Goal: Find contact information

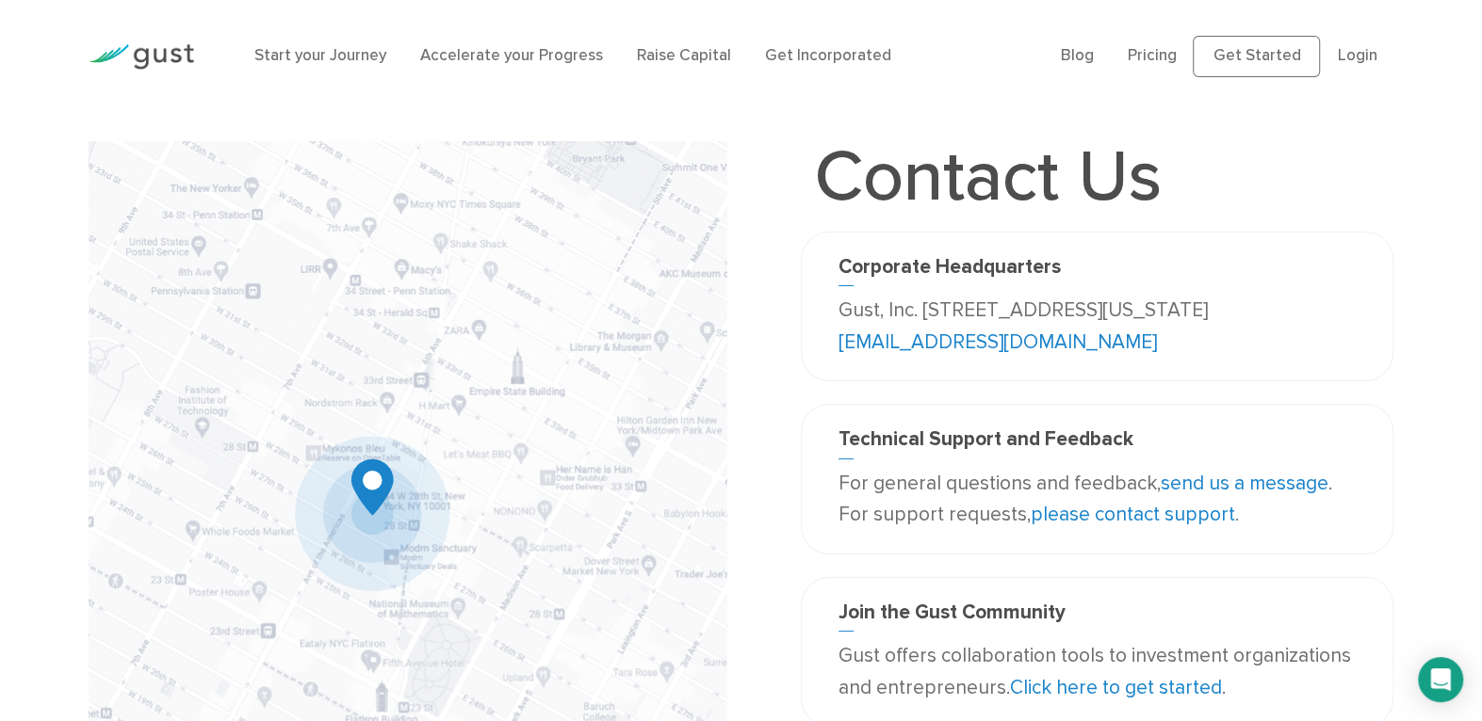
drag, startPoint x: 838, startPoint y: 305, endPoint x: 930, endPoint y: 336, distance: 96.5
click at [930, 336] on div "Corporate Headquarters Gust, Inc. 188 Grand Street Second Floor New York, NY 10…" at bounding box center [1097, 306] width 546 height 103
copy p "Gust, Inc. 188 Grand Street Second Floor New York, NY 10013 USA"
drag, startPoint x: 1092, startPoint y: 339, endPoint x: 936, endPoint y: 343, distance: 155.5
click at [936, 343] on p "Gust, Inc. 188 Grand Street Second Floor New York, NY 10013 USA info@gust.com" at bounding box center [1097, 326] width 518 height 63
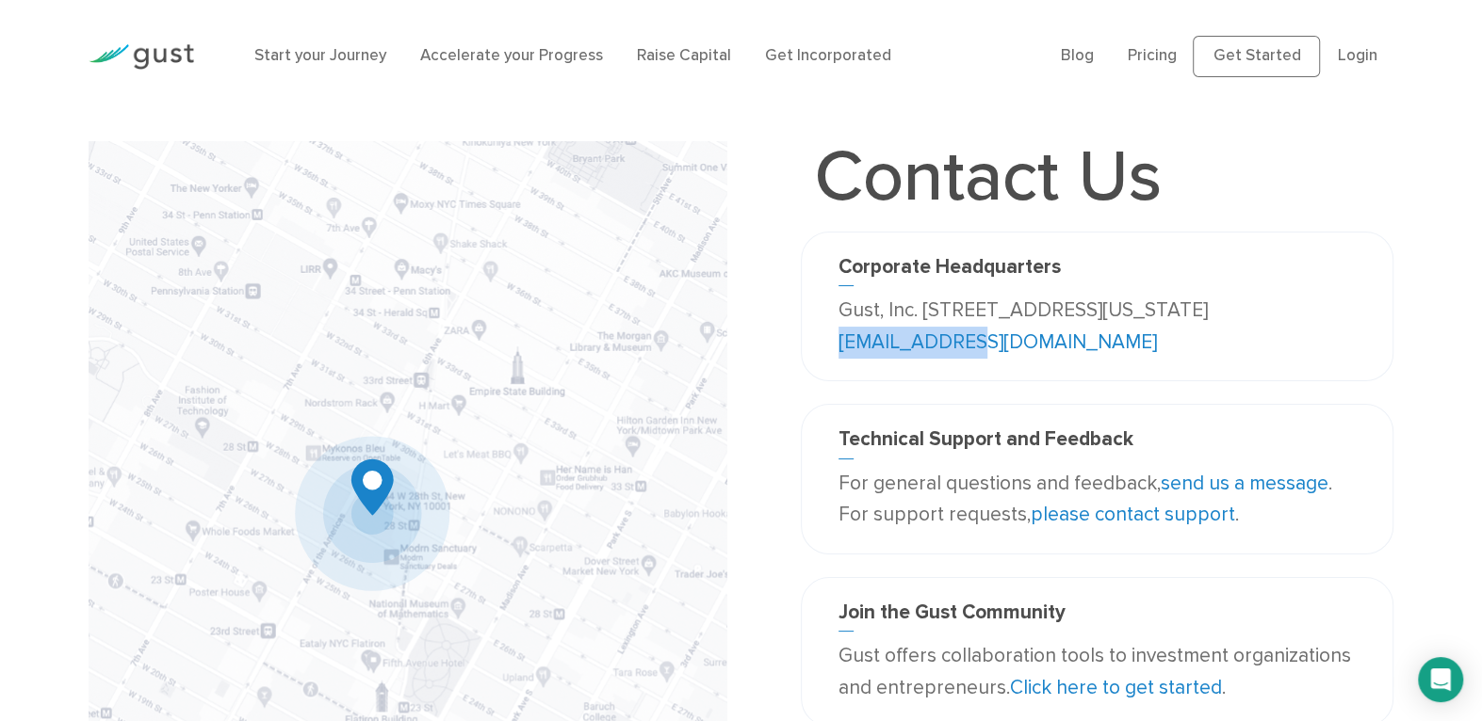
copy link "info@gust.com"
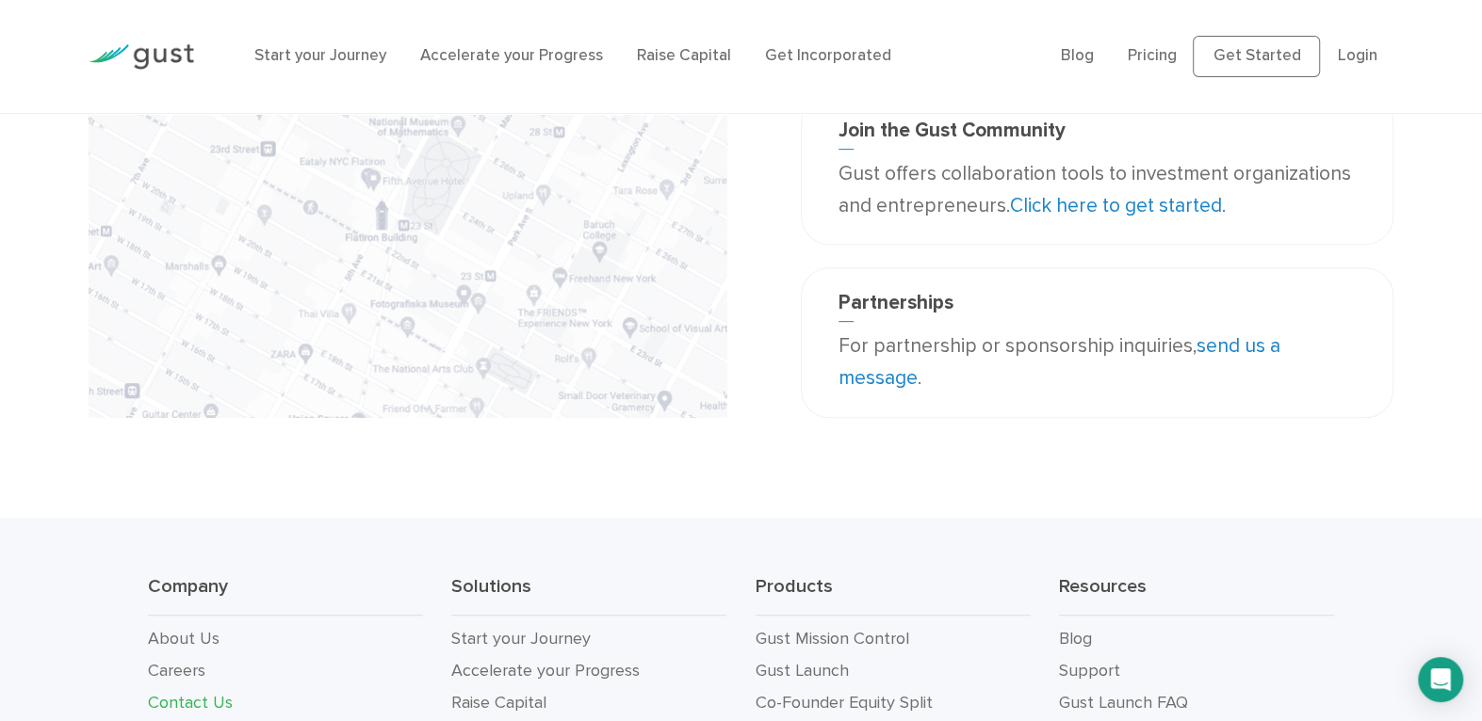
scroll to position [710, 0]
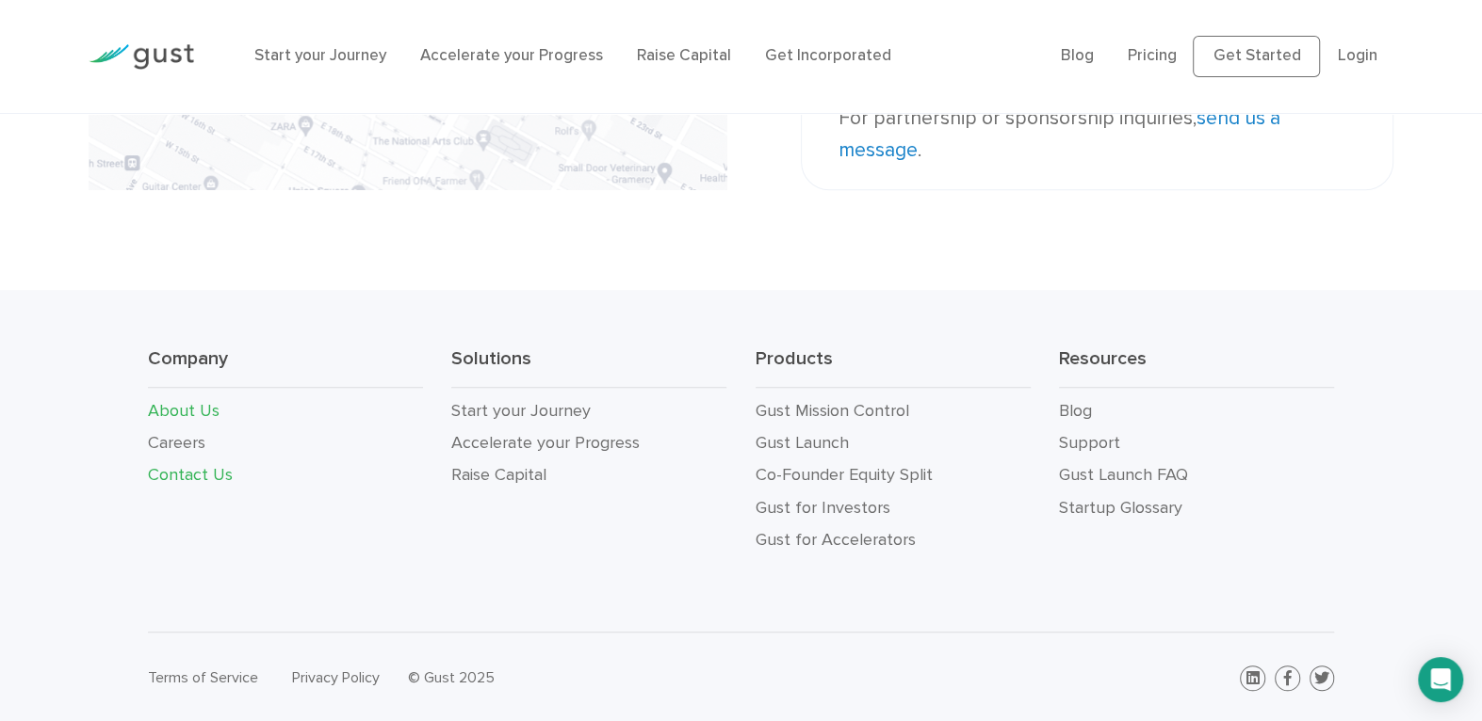
click at [178, 413] on link "About Us" at bounding box center [184, 411] width 72 height 20
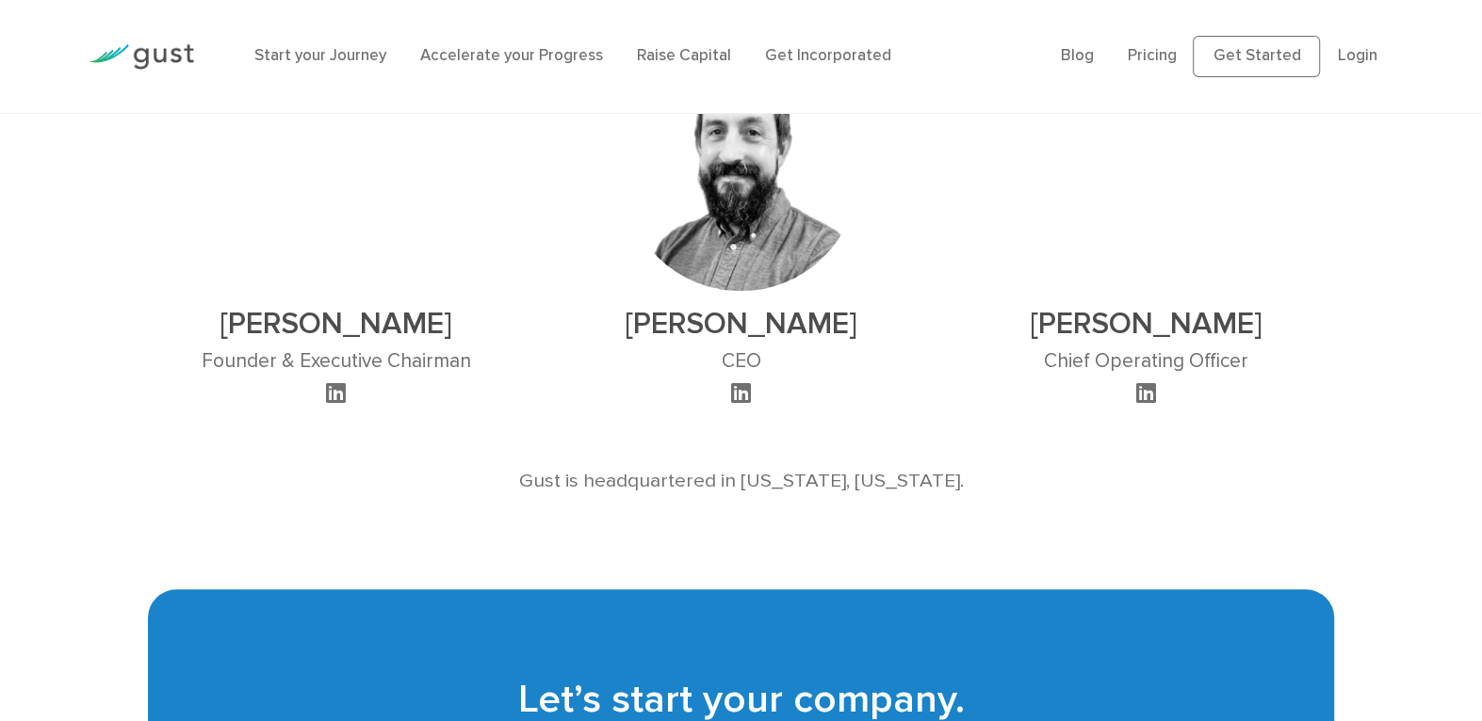
scroll to position [1206, 0]
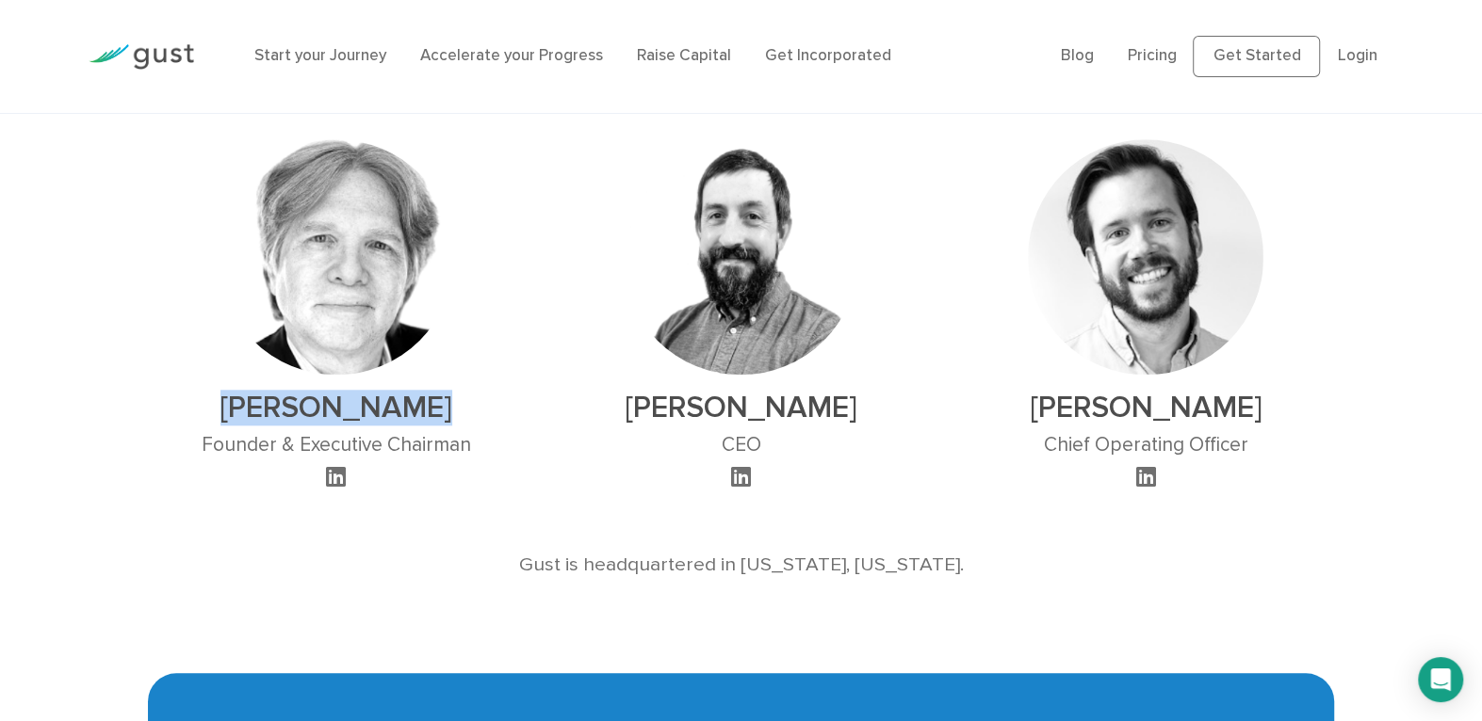
drag, startPoint x: 231, startPoint y: 400, endPoint x: 452, endPoint y: 409, distance: 221.5
click at [452, 409] on h2 "[PERSON_NAME]" at bounding box center [336, 408] width 269 height 36
copy h2 "[PERSON_NAME]"
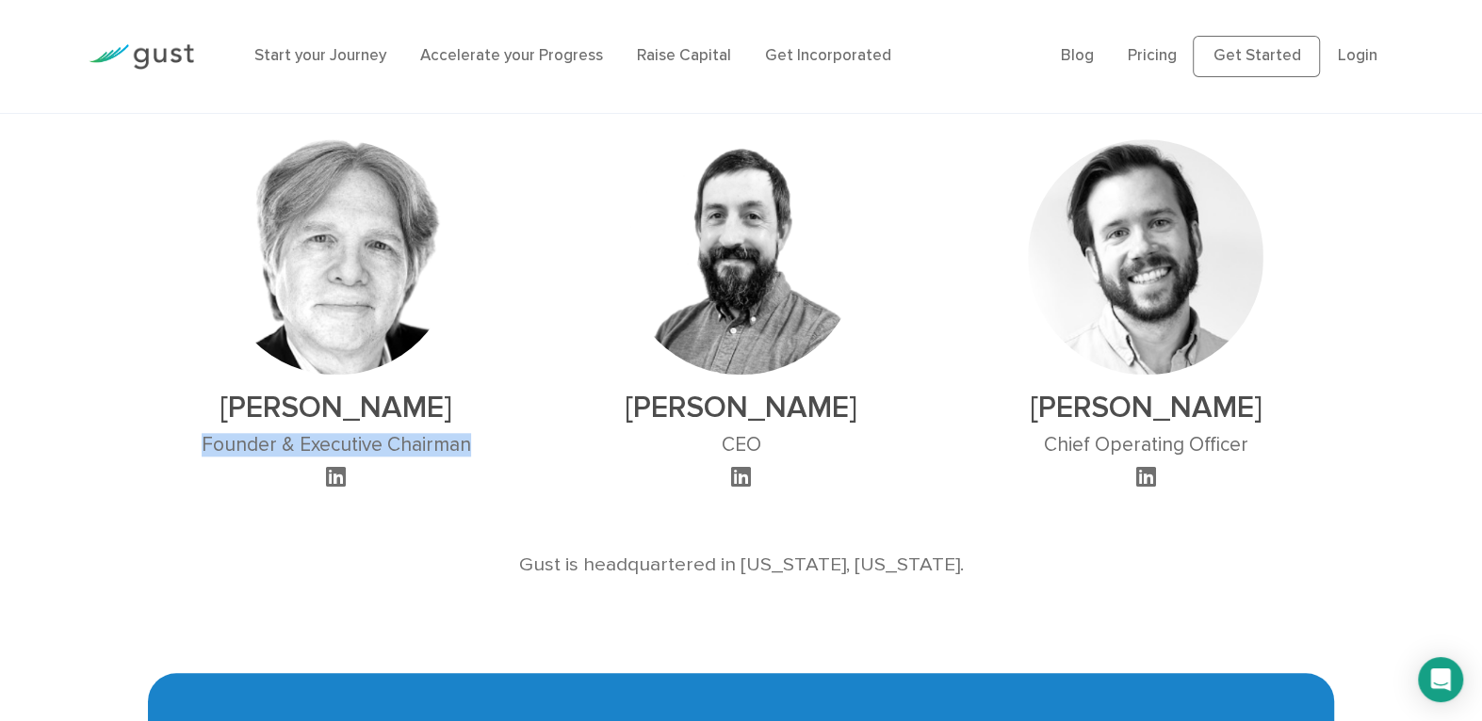
drag, startPoint x: 178, startPoint y: 451, endPoint x: 488, endPoint y: 446, distance: 309.9
click at [488, 446] on div "[PERSON_NAME] Founder & Executive Chairman" at bounding box center [336, 301] width 405 height 380
copy h3 "Founder & Executive Chairman"
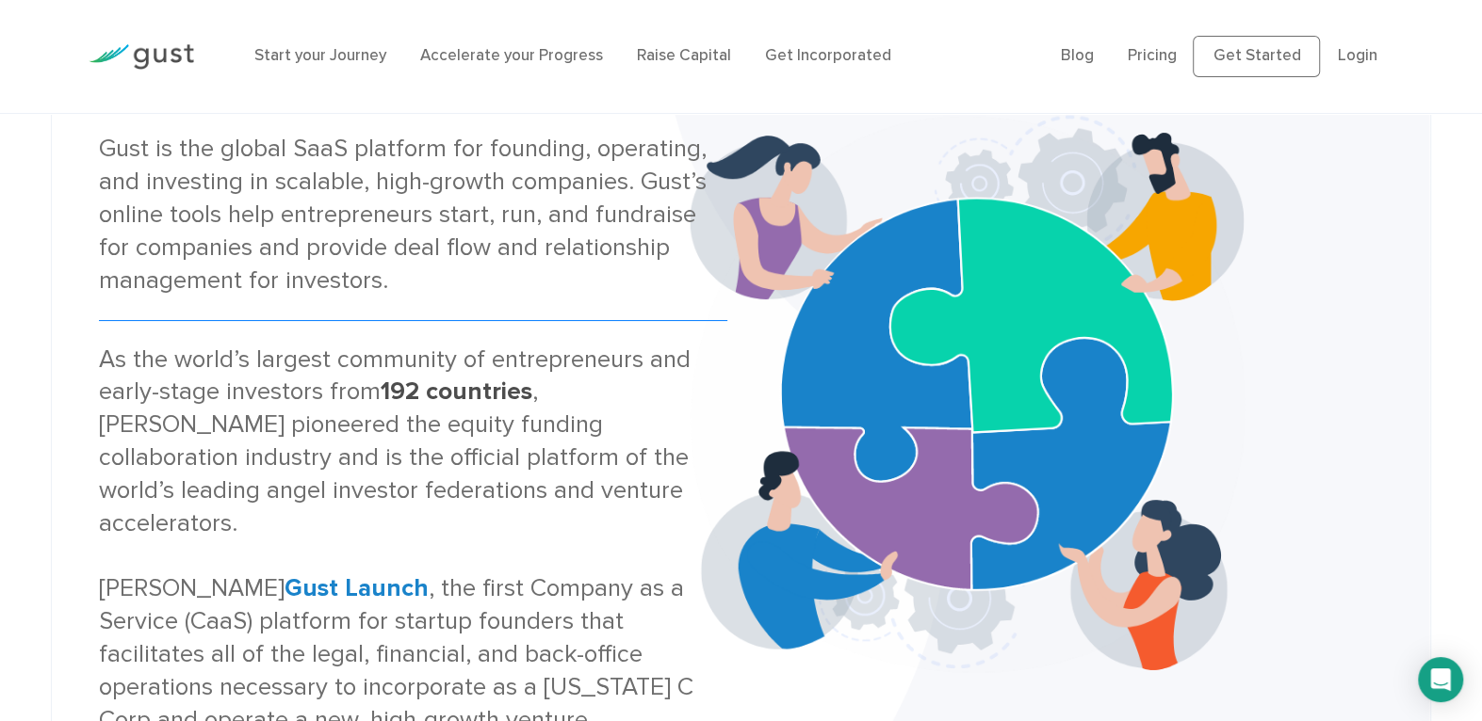
scroll to position [0, 0]
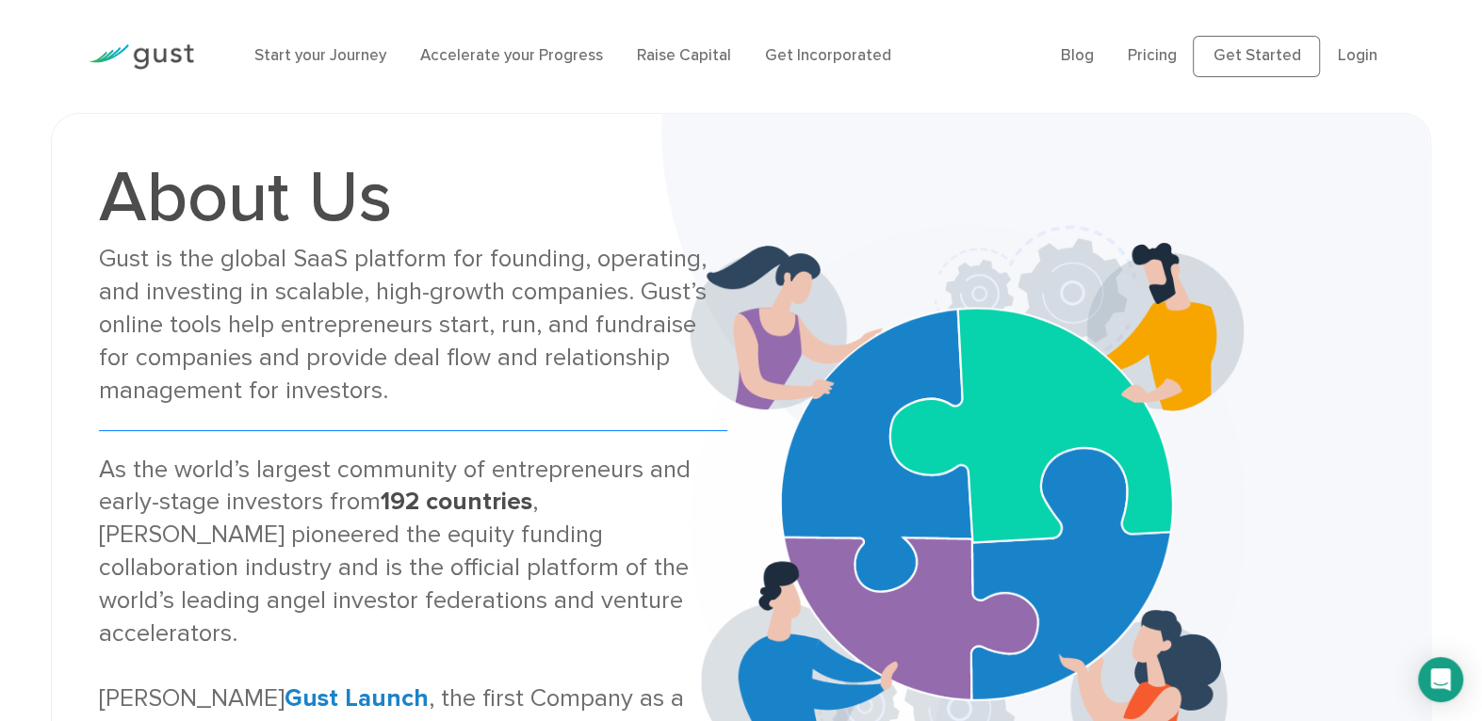
click at [307, 161] on div "About Us Gust is the global SaaS platform for founding, operating, and investin…" at bounding box center [740, 505] width 1311 height 688
drag, startPoint x: 99, startPoint y: 22, endPoint x: 53, endPoint y: 76, distance: 71.5
click at [53, 76] on div "Start your Journey Accelerate your Progress Raise Capital Get Incorporated Blog…" at bounding box center [741, 56] width 1482 height 113
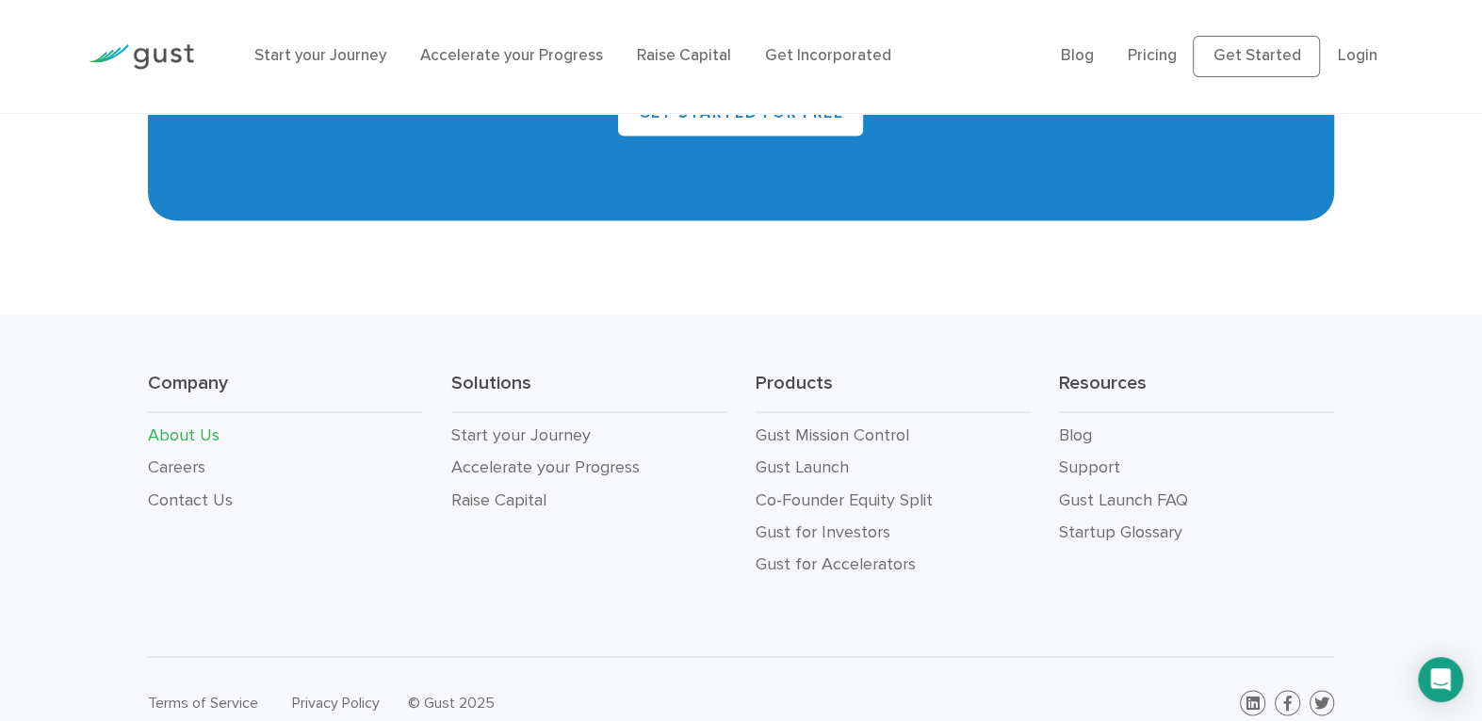
scroll to position [1971, 0]
